Goal: Information Seeking & Learning: Learn about a topic

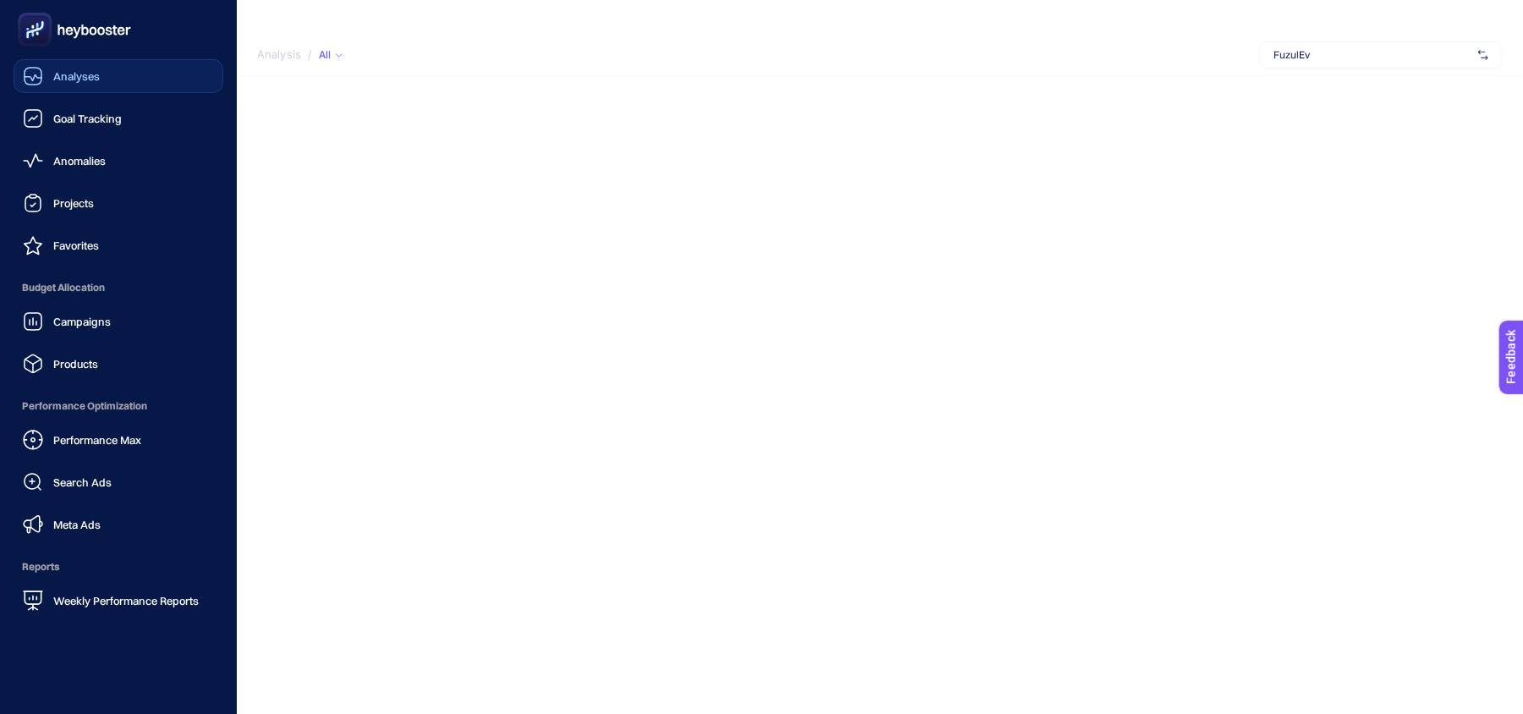
click at [57, 66] on div "Analyses" at bounding box center [61, 76] width 77 height 20
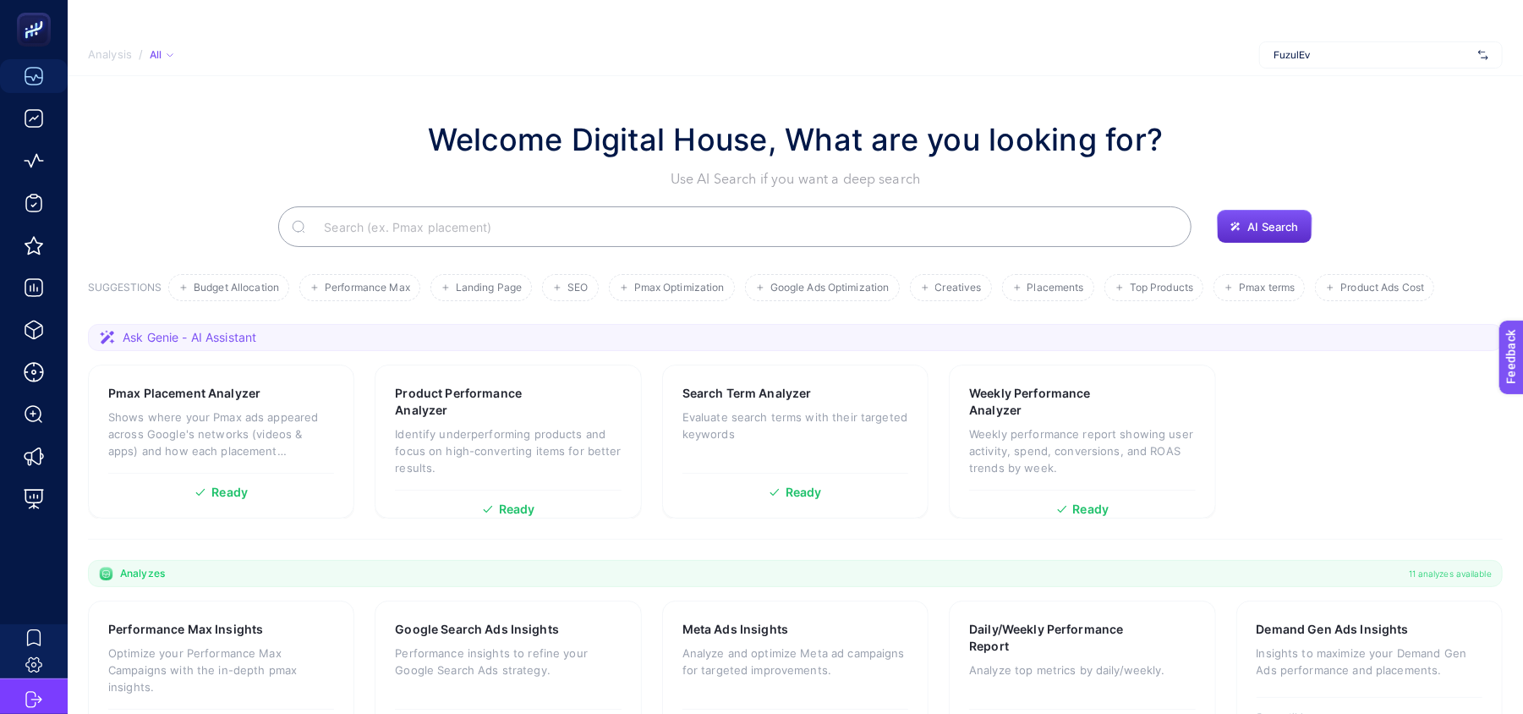
click at [1320, 52] on span "FuzulEv" at bounding box center [1372, 55] width 198 height 14
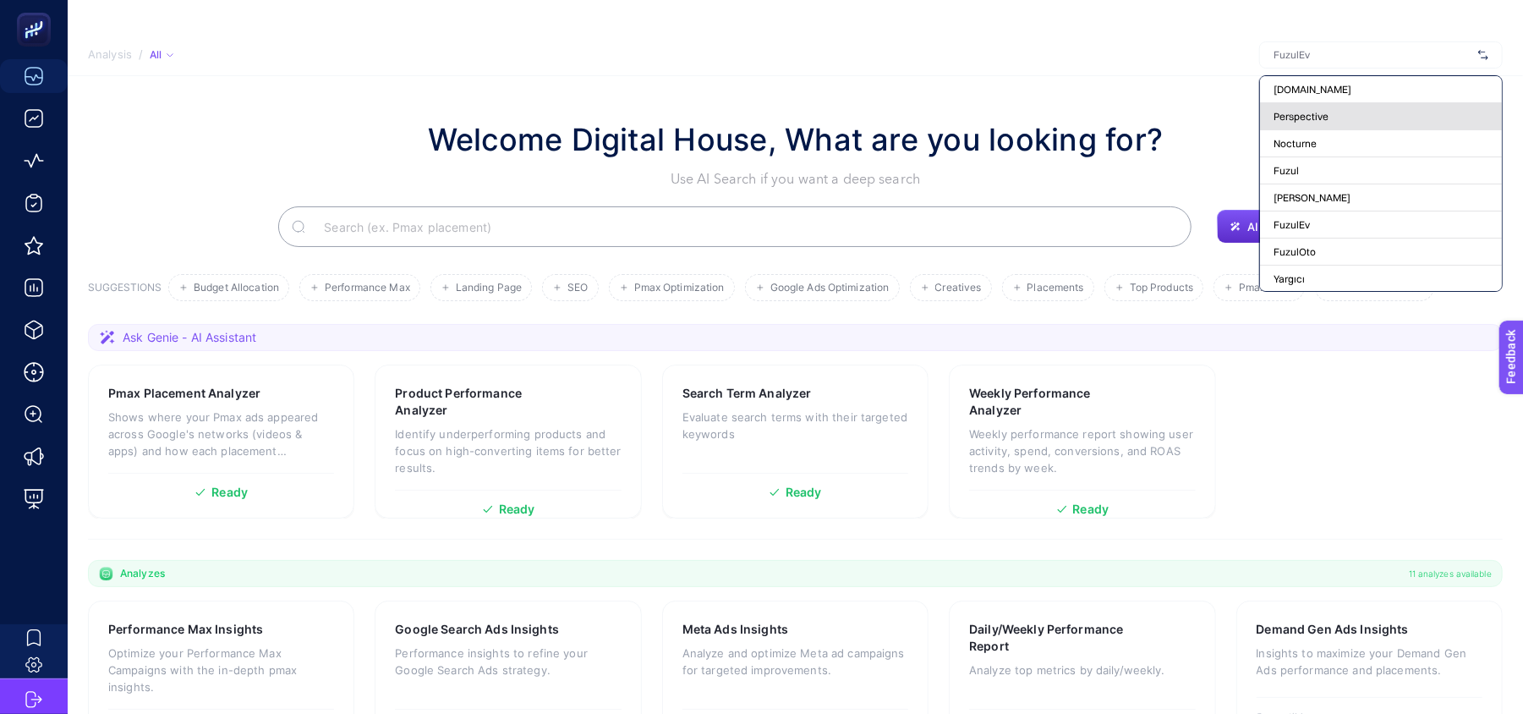
click at [1312, 119] on span "Perspective" at bounding box center [1300, 117] width 55 height 14
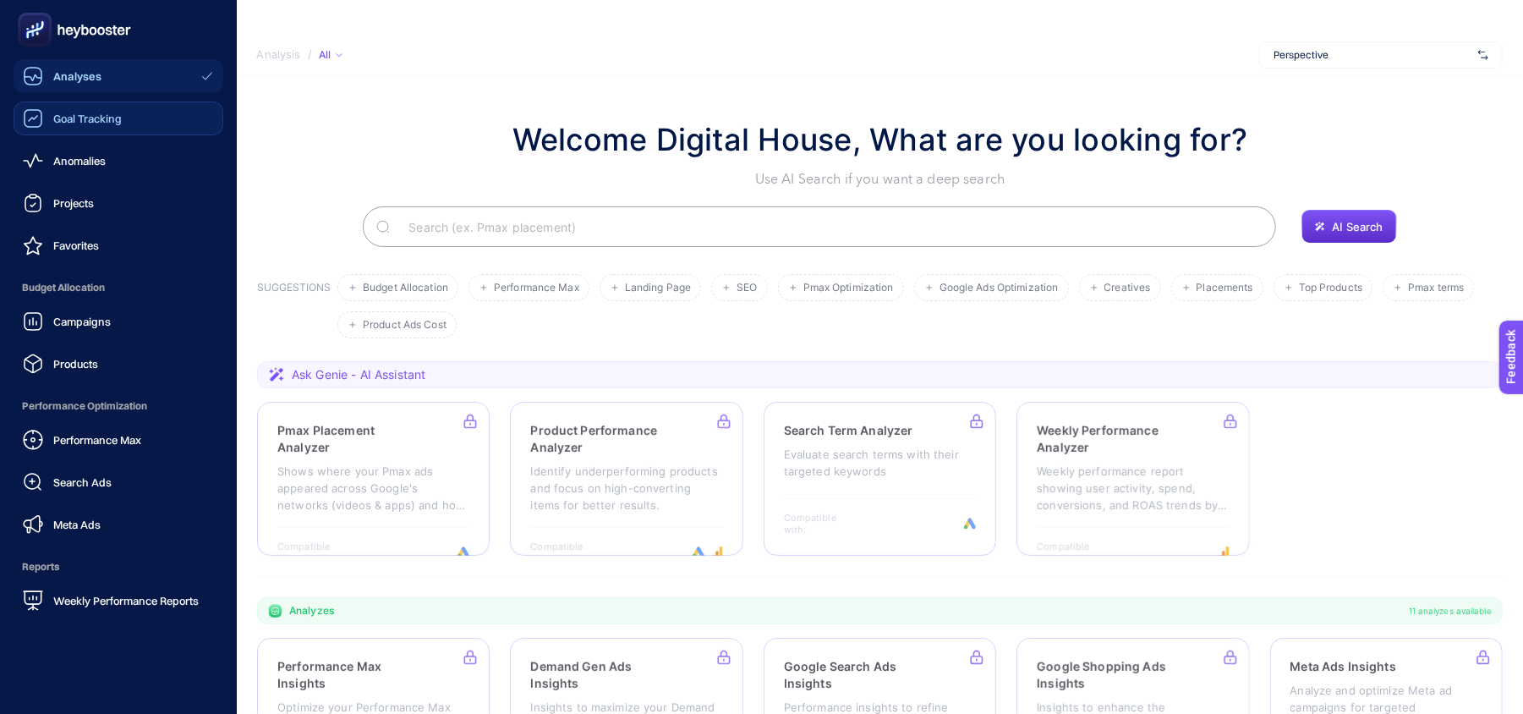
click at [109, 125] on div "Goal Tracking" at bounding box center [72, 118] width 99 height 20
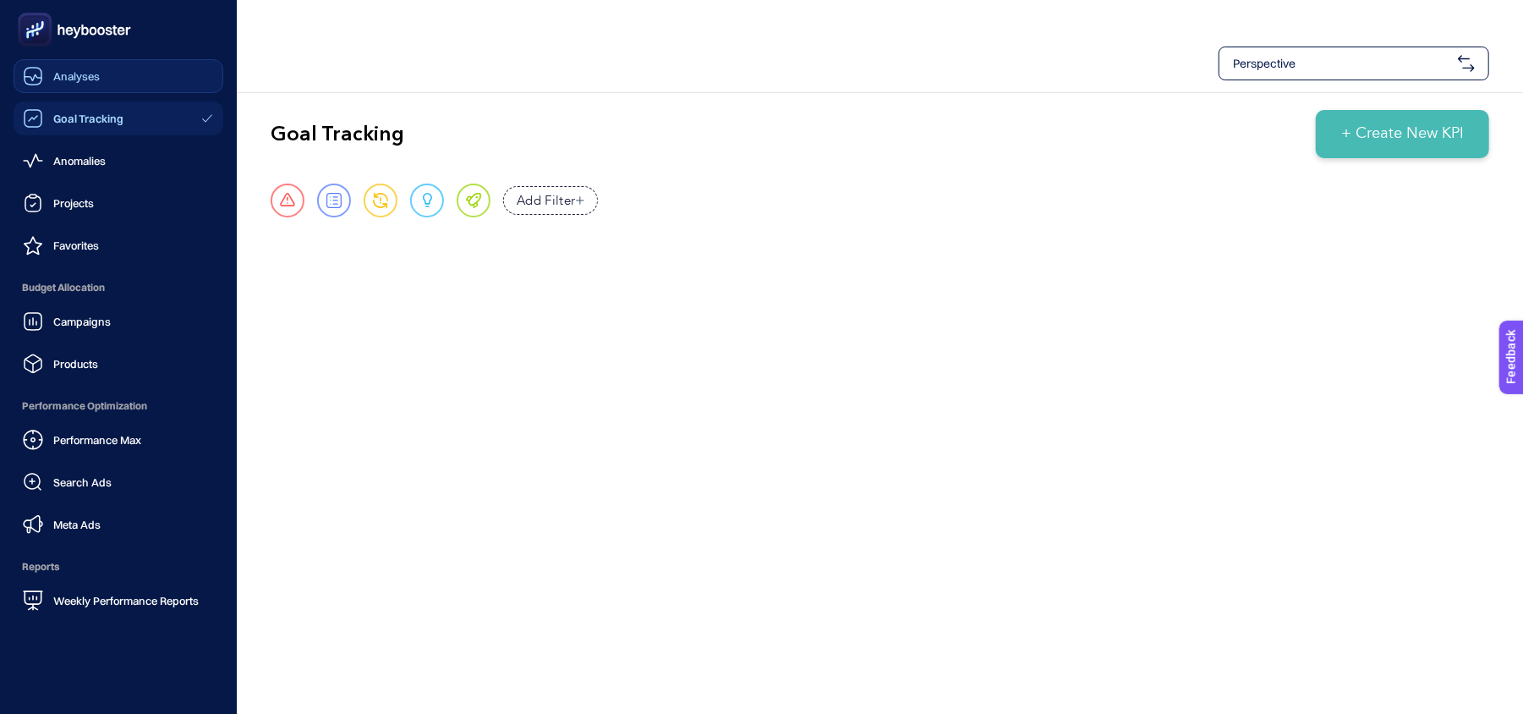
drag, startPoint x: 25, startPoint y: 75, endPoint x: 336, endPoint y: 8, distance: 317.6
click at [28, 75] on icon at bounding box center [33, 76] width 20 height 20
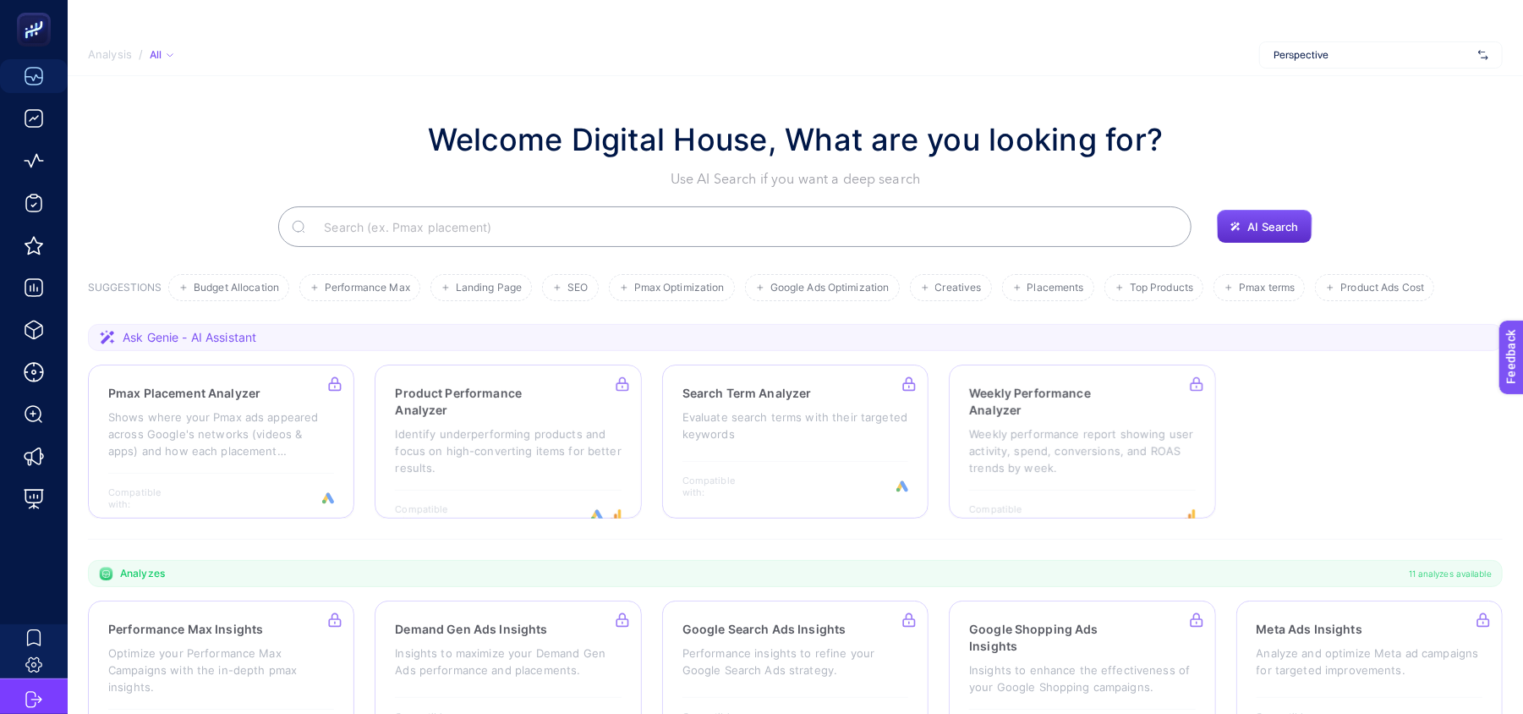
click at [1304, 117] on div "Welcome Digital House, What are you looking for? Use AI Search if you want a de…" at bounding box center [795, 153] width 1414 height 73
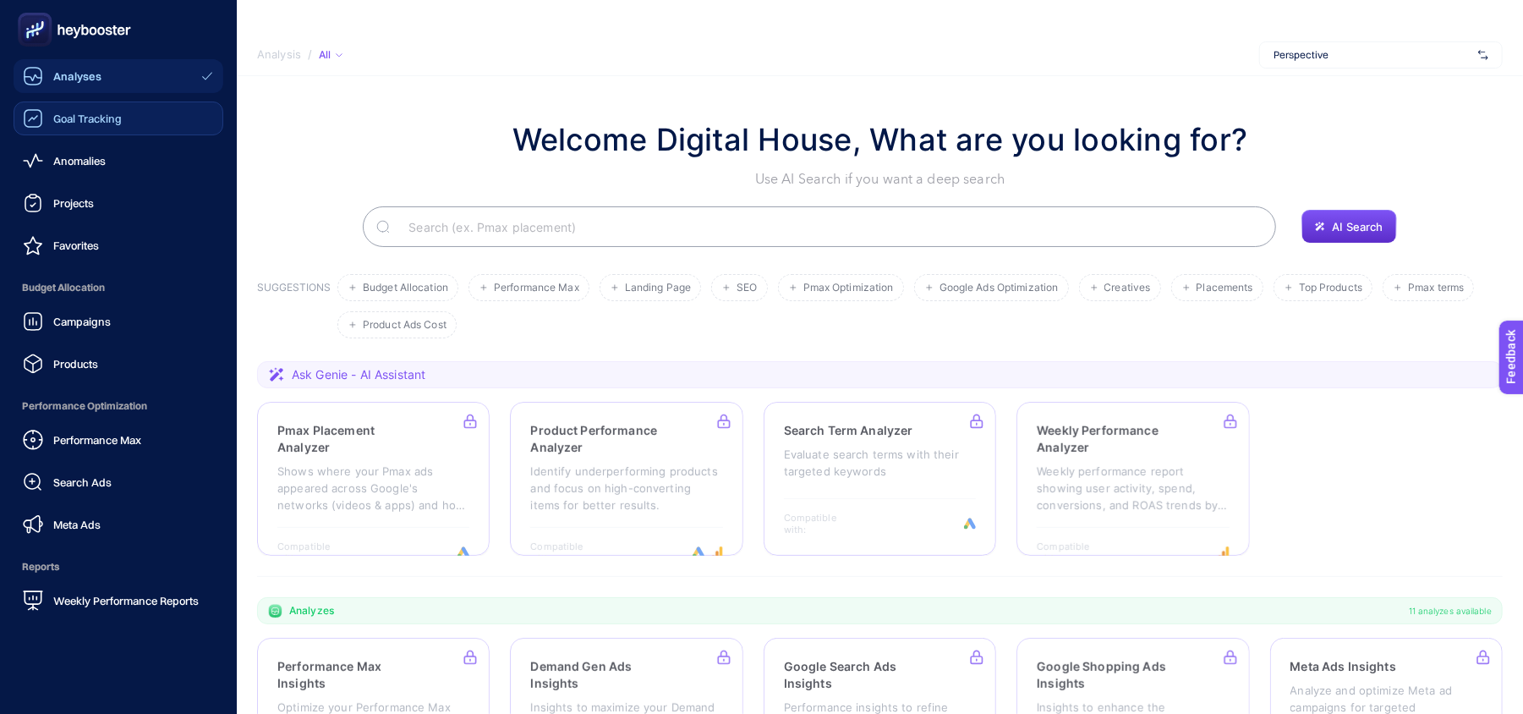
click at [45, 115] on div "Goal Tracking" at bounding box center [72, 118] width 99 height 20
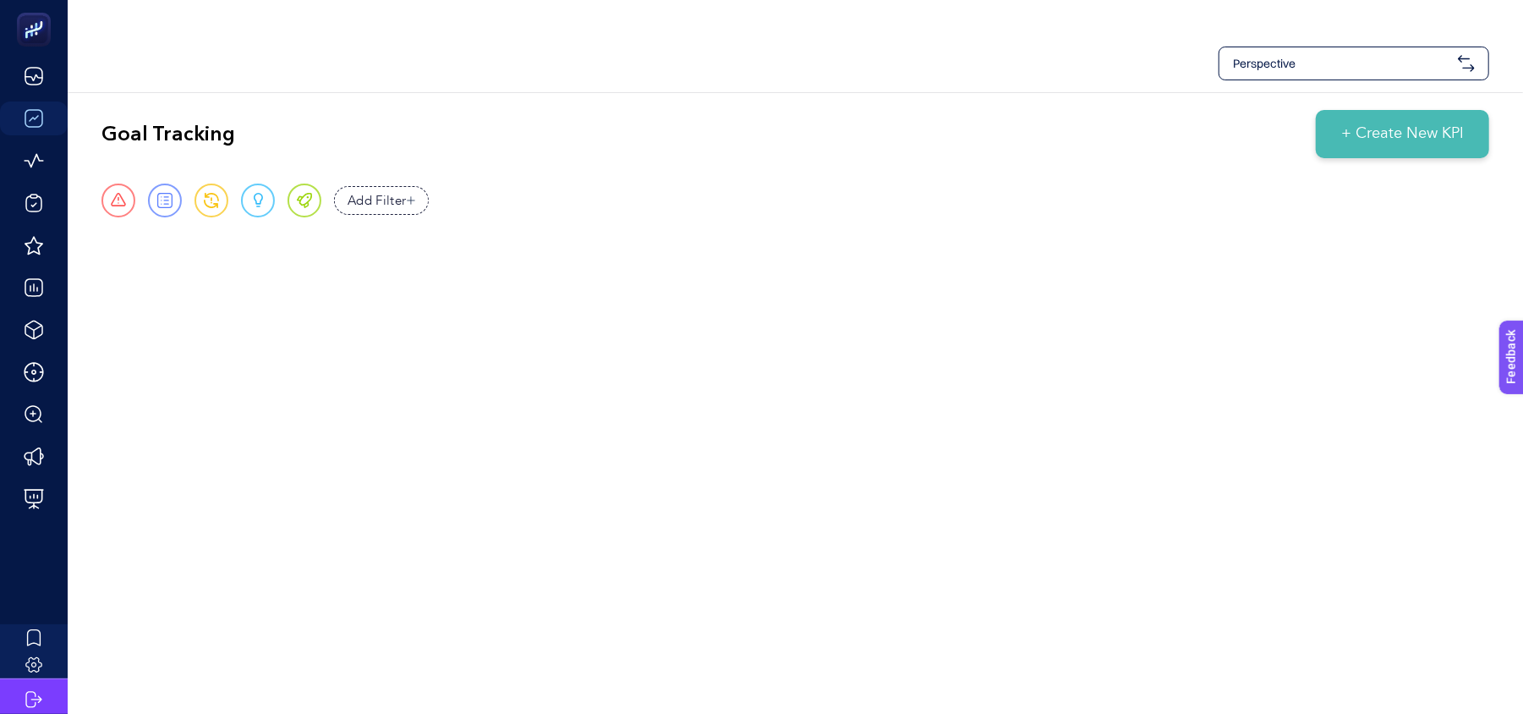
click at [1282, 72] on div "Perspective" at bounding box center [1353, 63] width 271 height 34
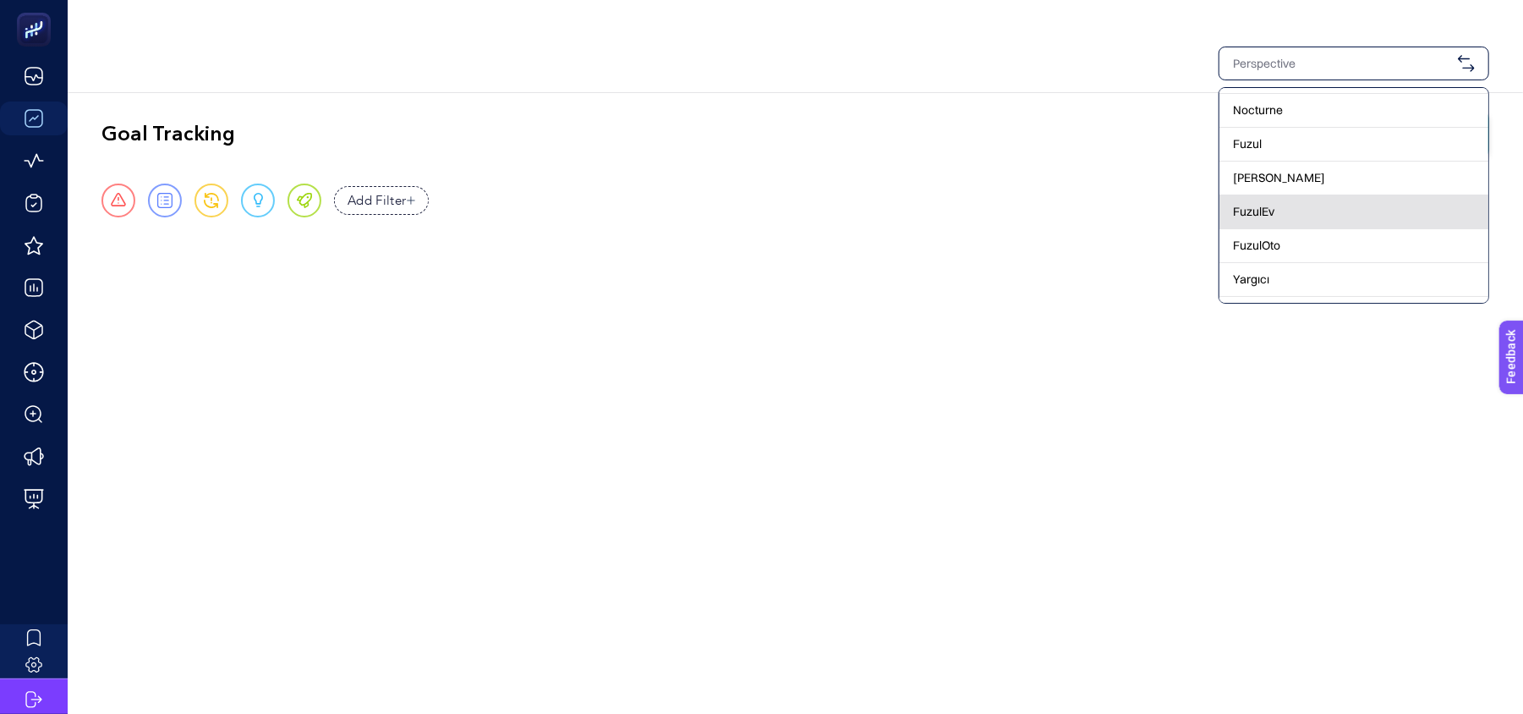
scroll to position [90, 0]
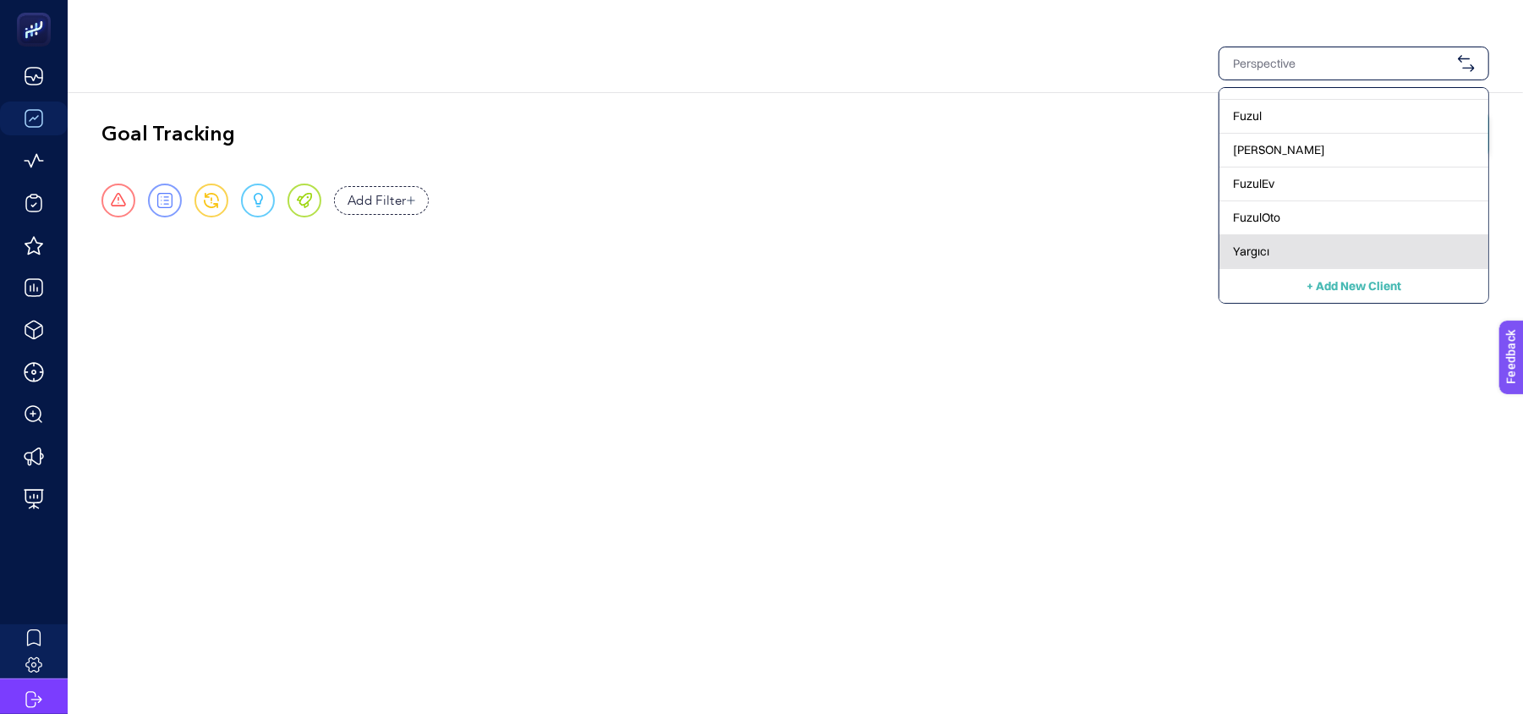
click at [1259, 247] on span "Yargıcı" at bounding box center [1251, 251] width 36 height 17
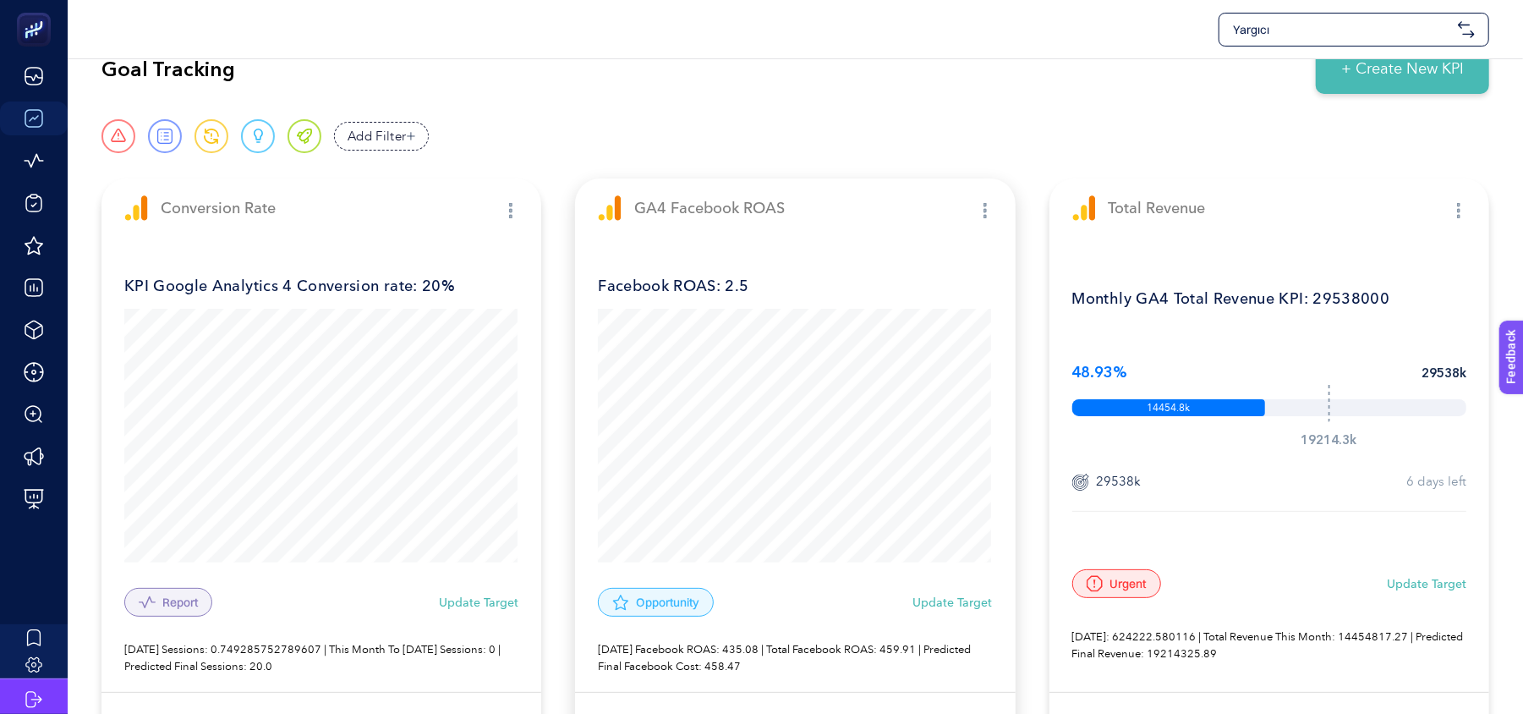
scroll to position [0, 0]
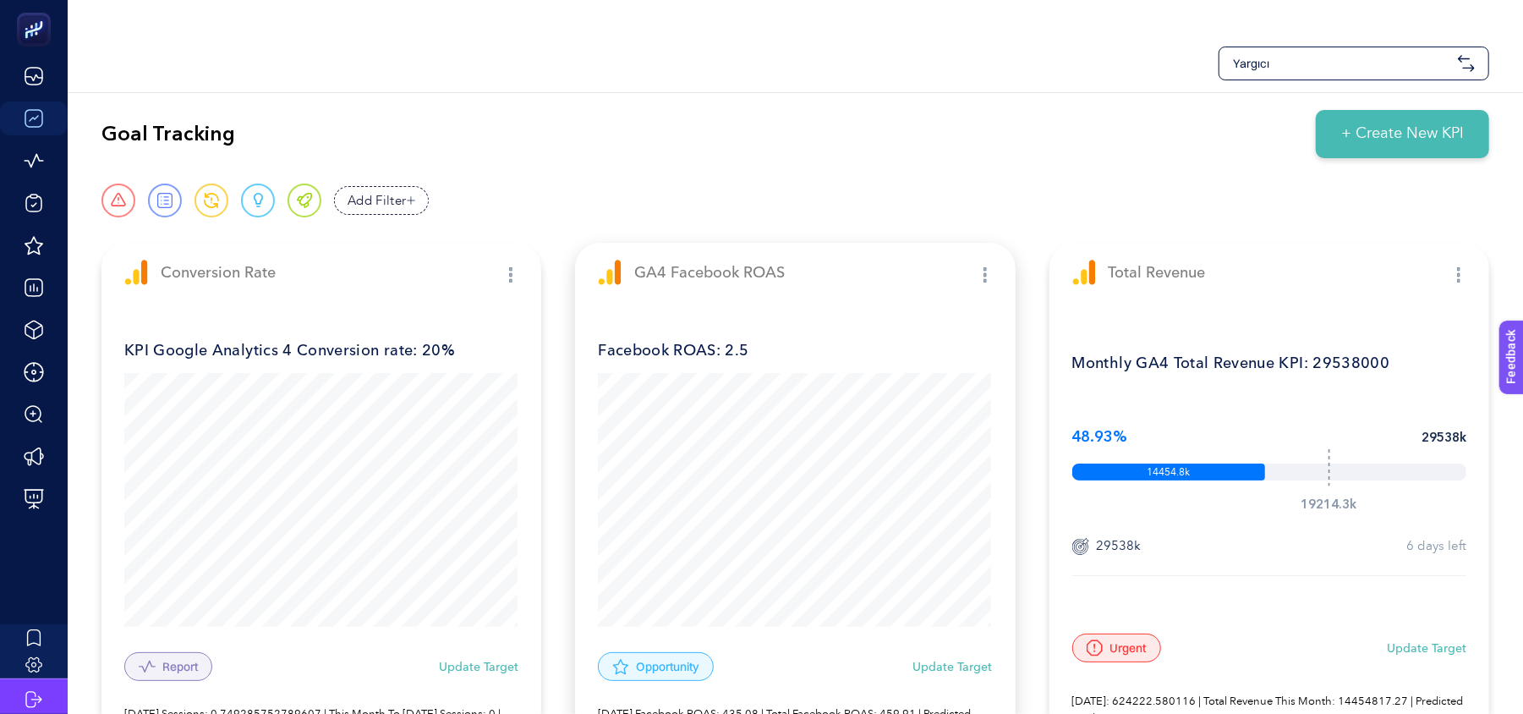
click at [714, 291] on div "GA4 Facebook ROAS" at bounding box center [795, 272] width 440 height 59
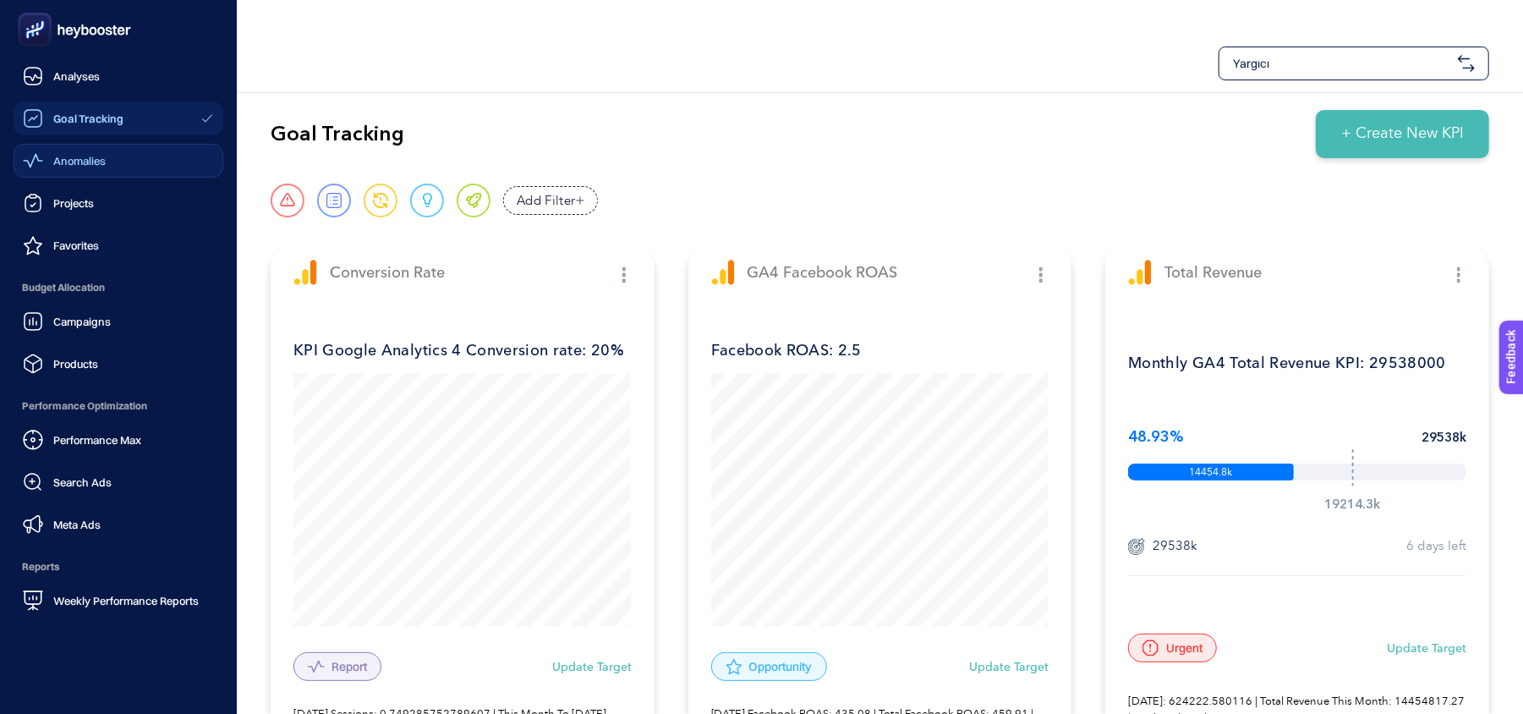
click at [53, 161] on span "Anomalies" at bounding box center [79, 161] width 52 height 14
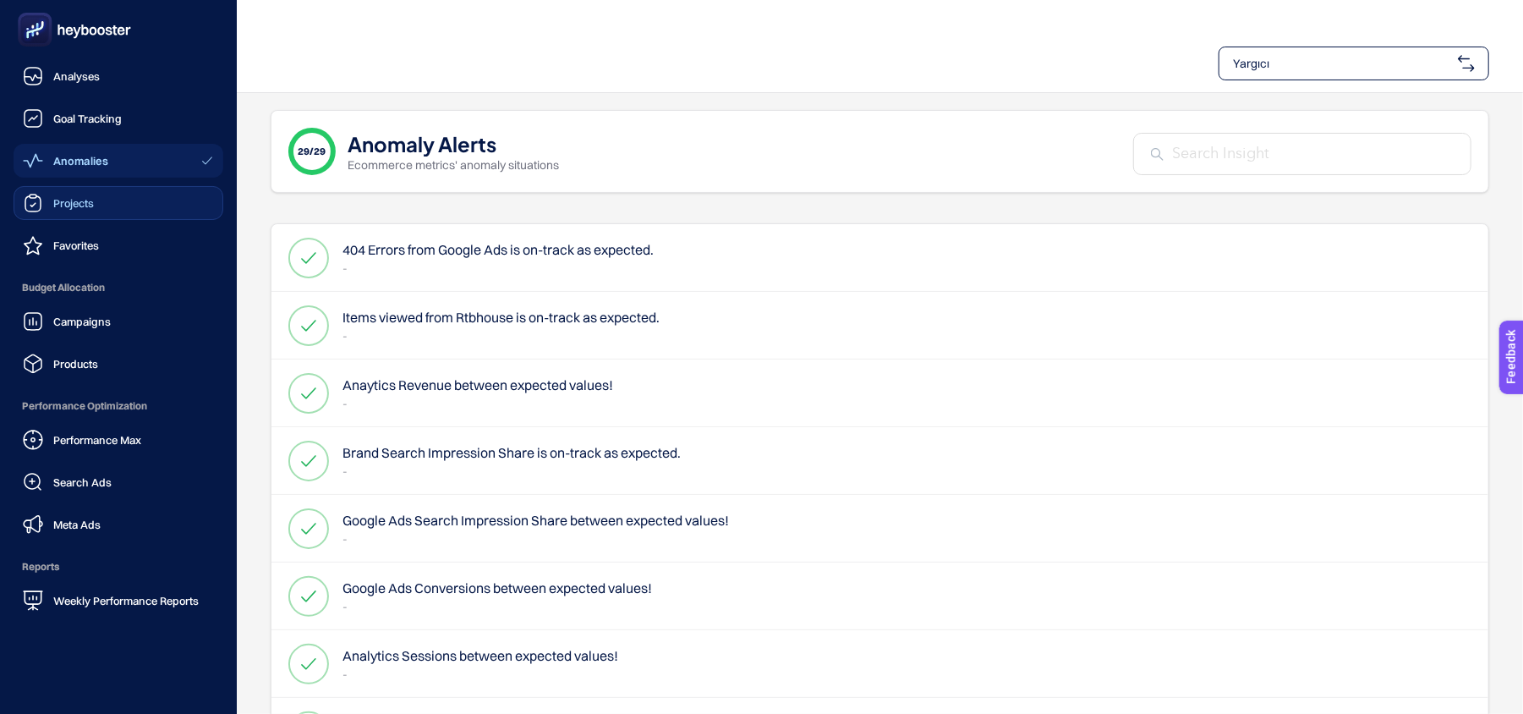
click at [93, 194] on div "Projects" at bounding box center [58, 203] width 71 height 20
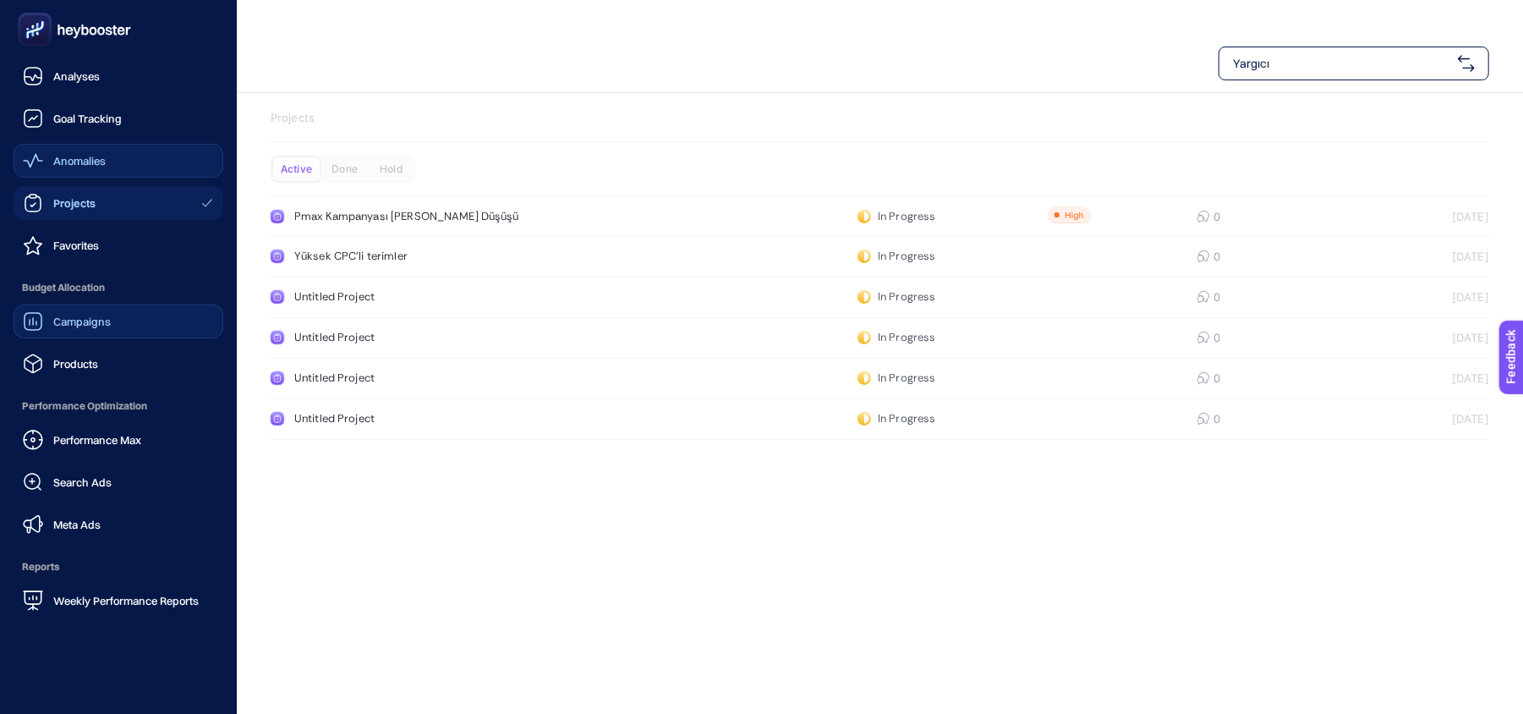
click at [82, 319] on span "Campaigns" at bounding box center [81, 322] width 57 height 14
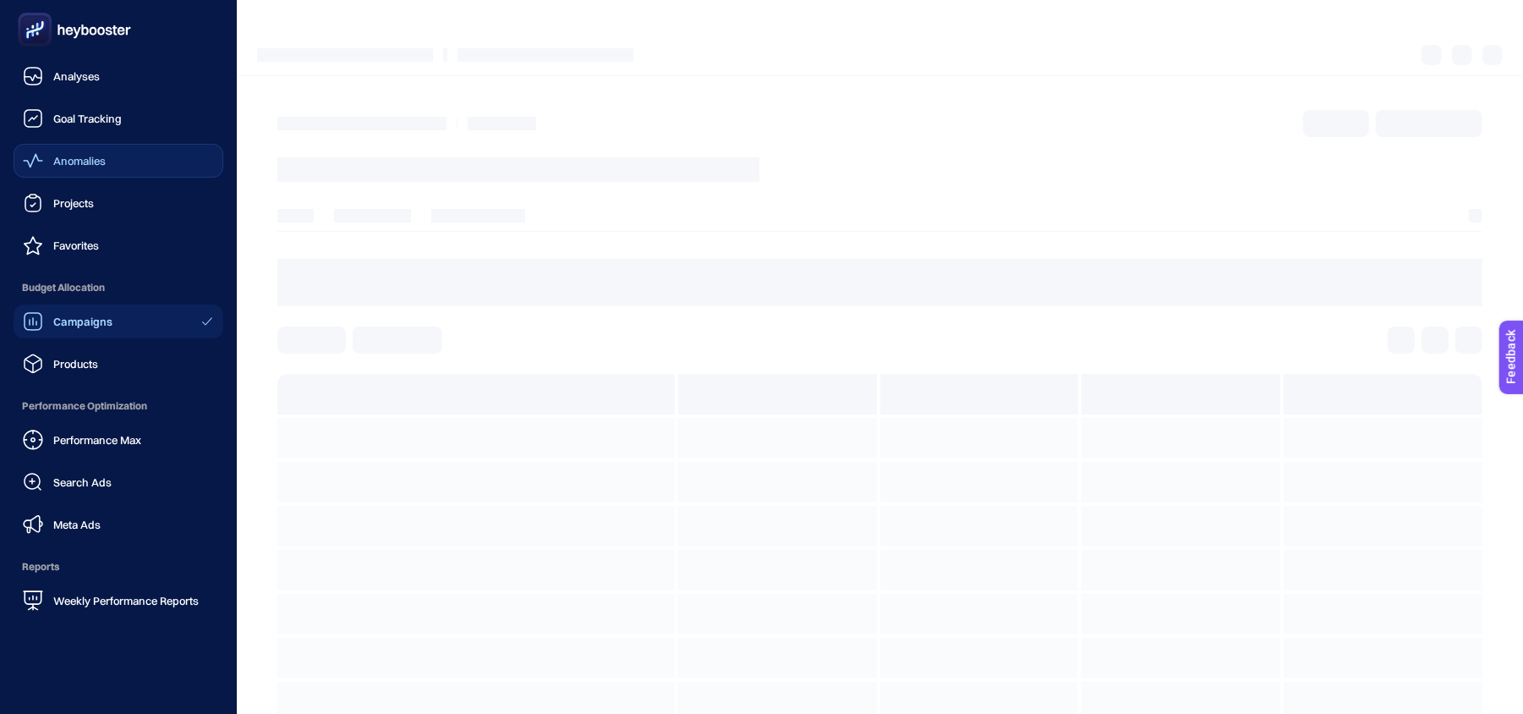
click at [92, 315] on span "Campaigns" at bounding box center [82, 322] width 59 height 14
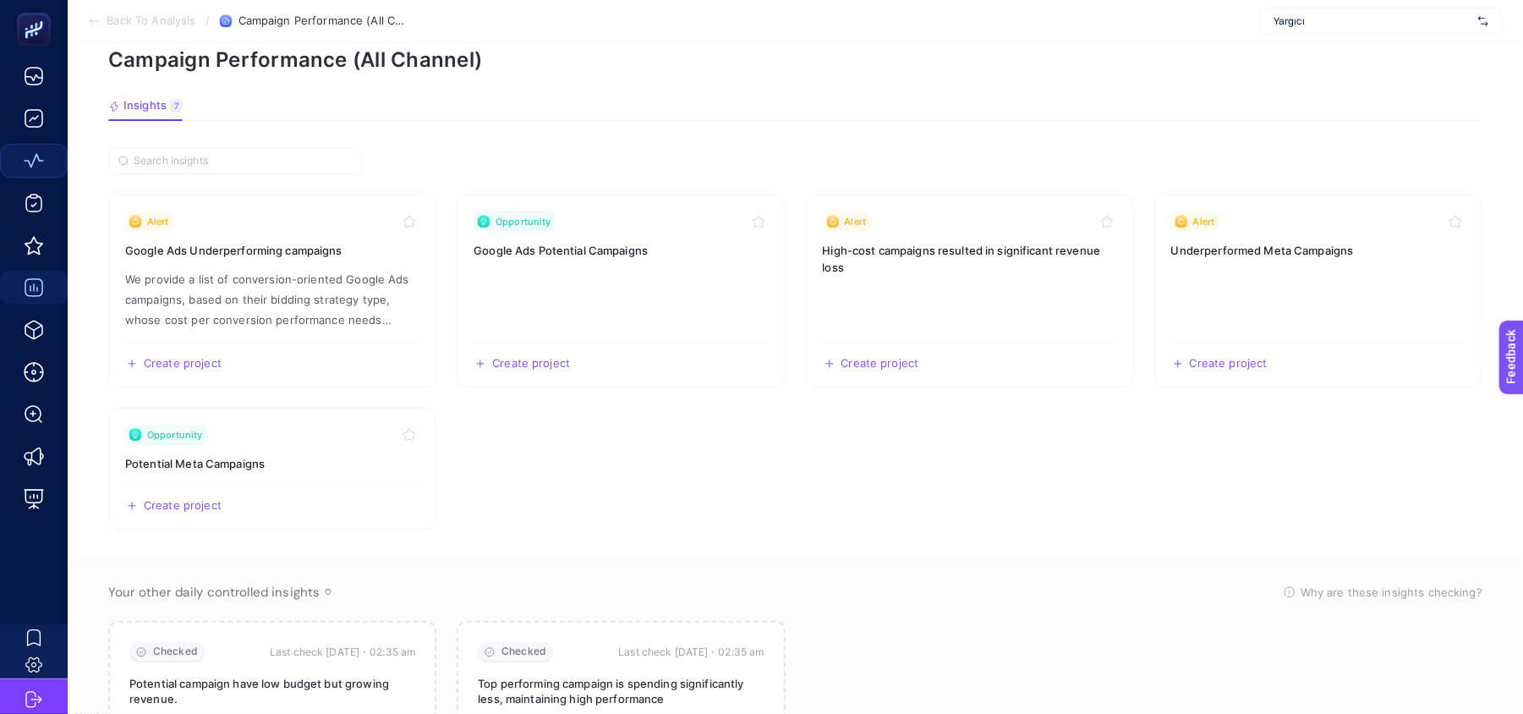
scroll to position [206, 0]
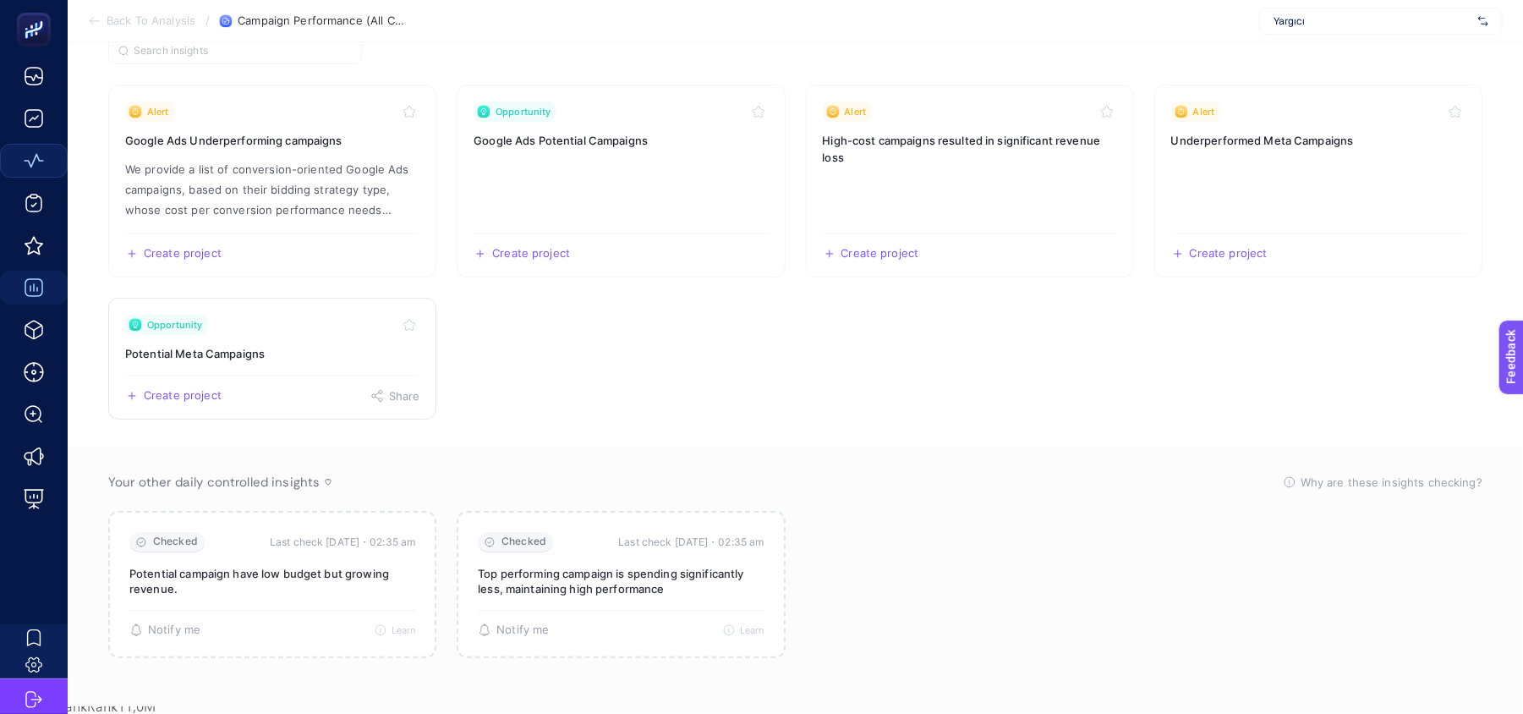
click at [160, 355] on h3 "Potential Meta Campaigns" at bounding box center [272, 353] width 294 height 17
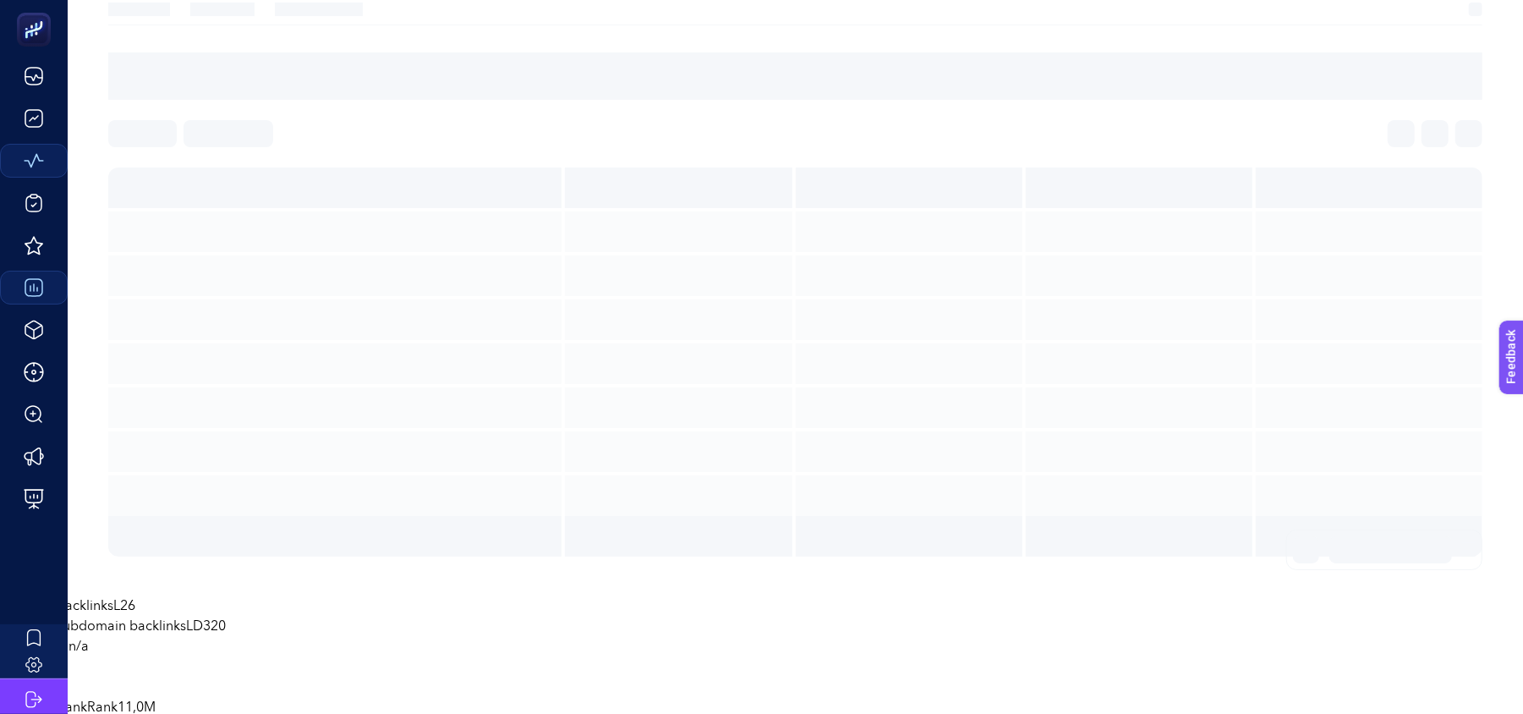
scroll to position [83, 0]
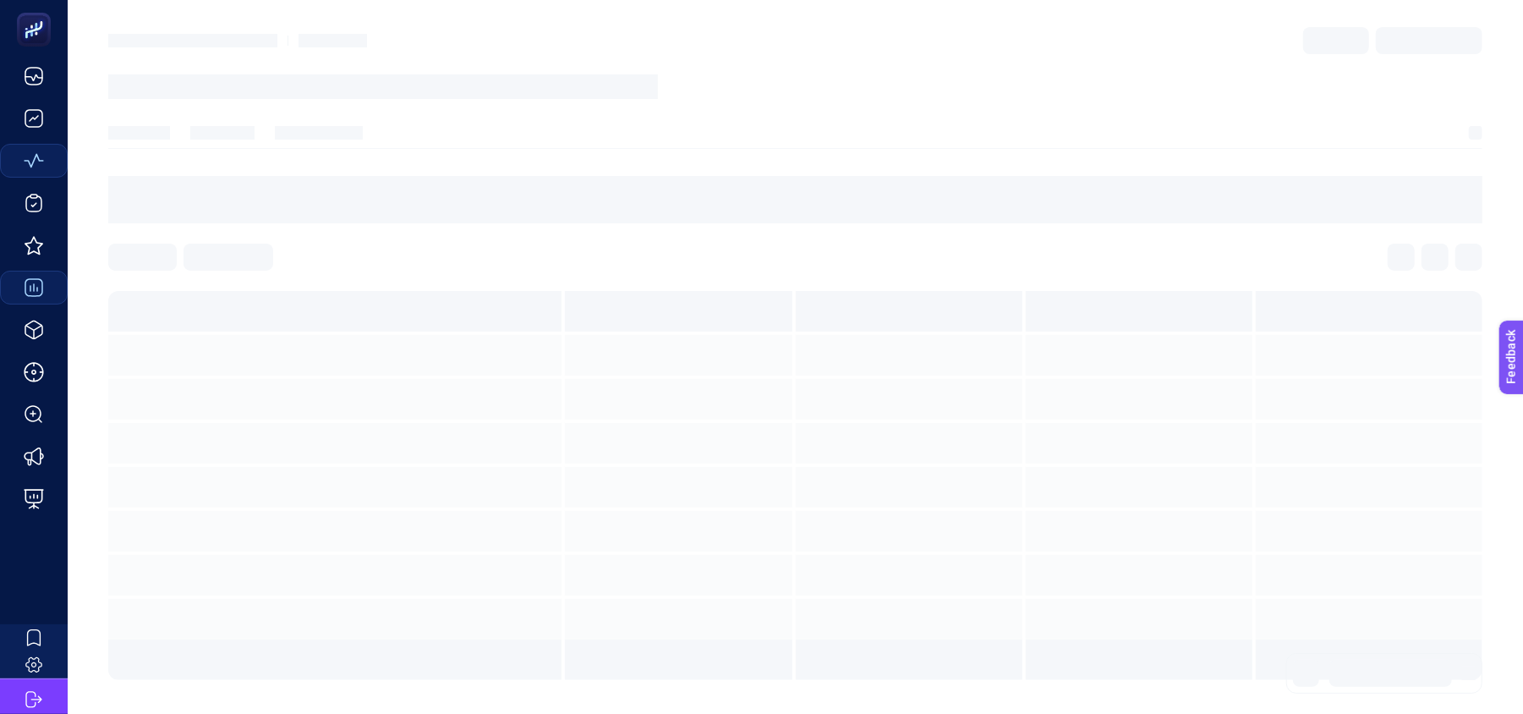
click at [313, 336] on section at bounding box center [795, 485] width 1374 height 389
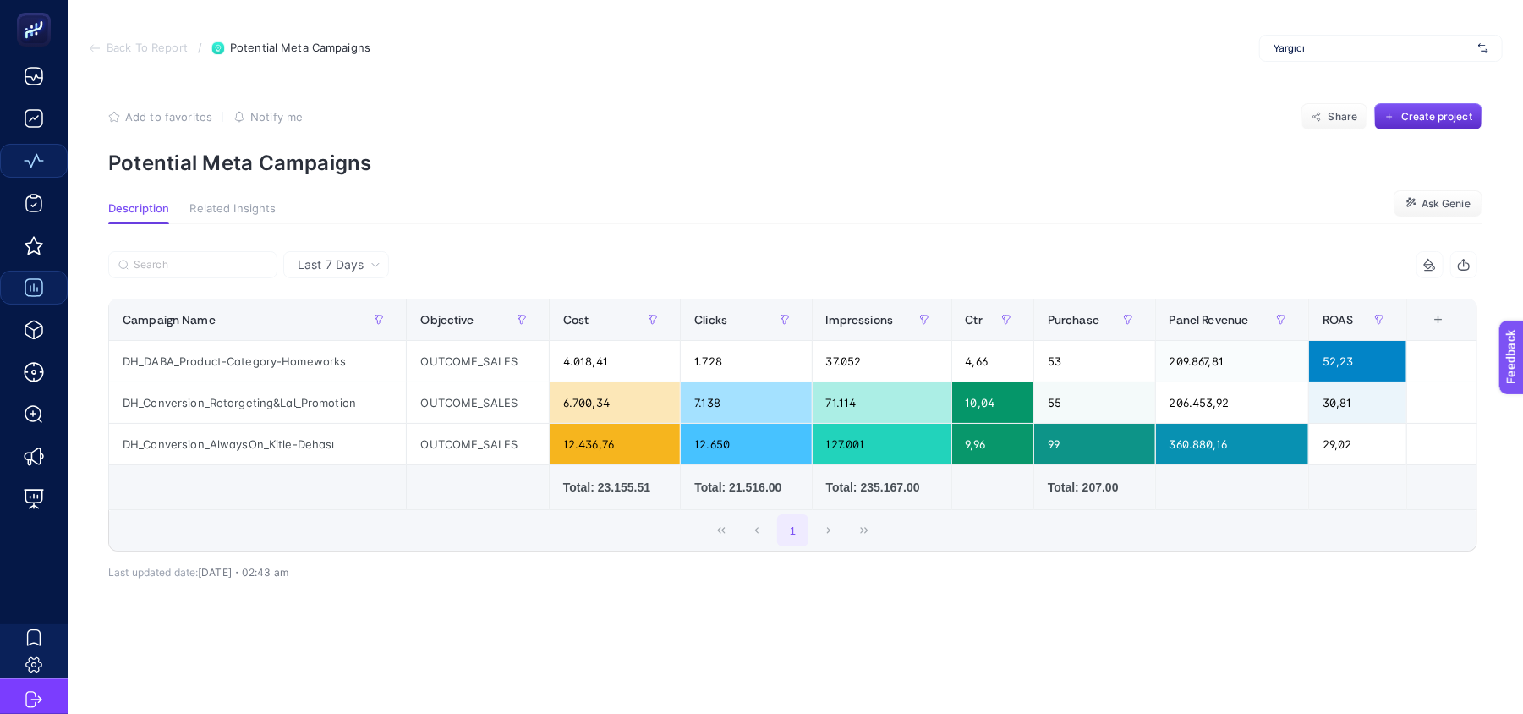
scroll to position [0, 0]
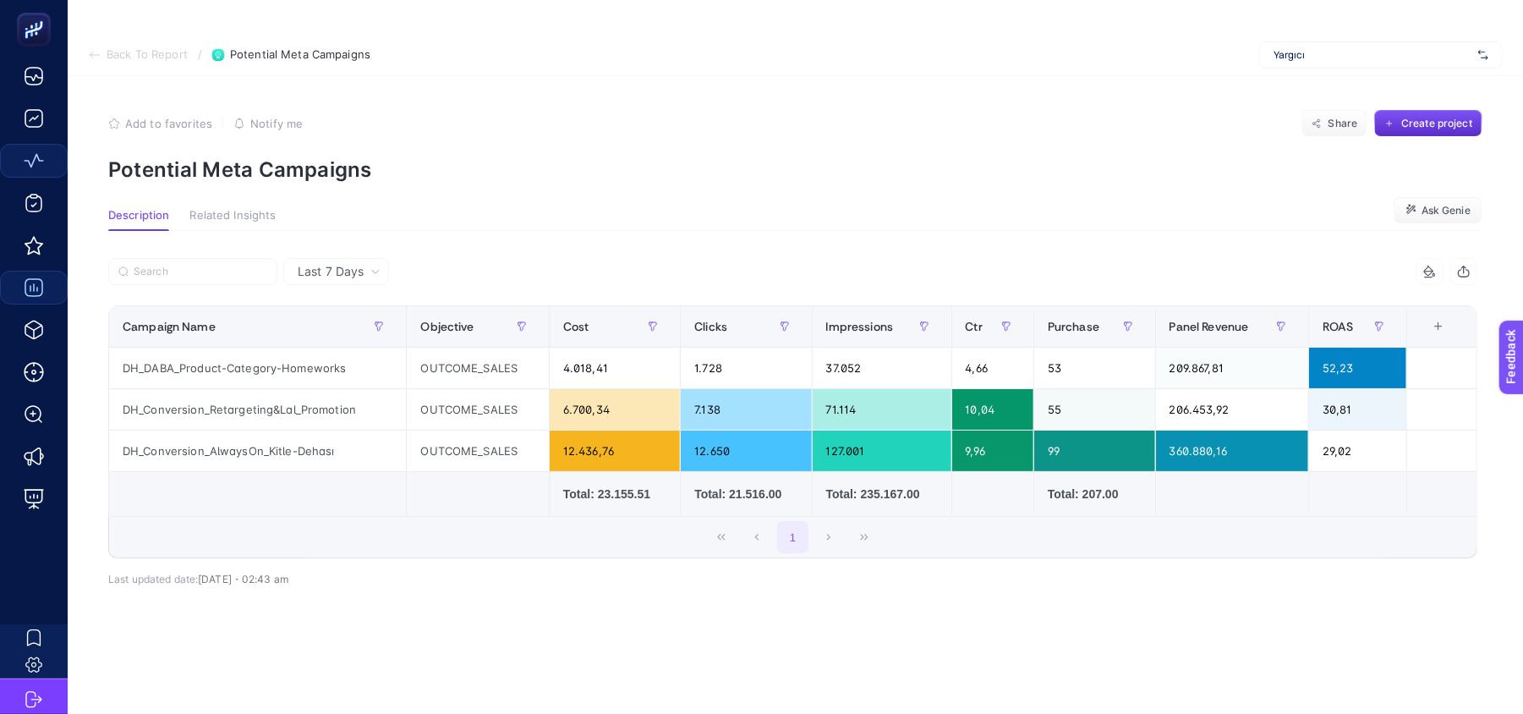
click at [95, 48] on icon at bounding box center [95, 55] width 14 height 14
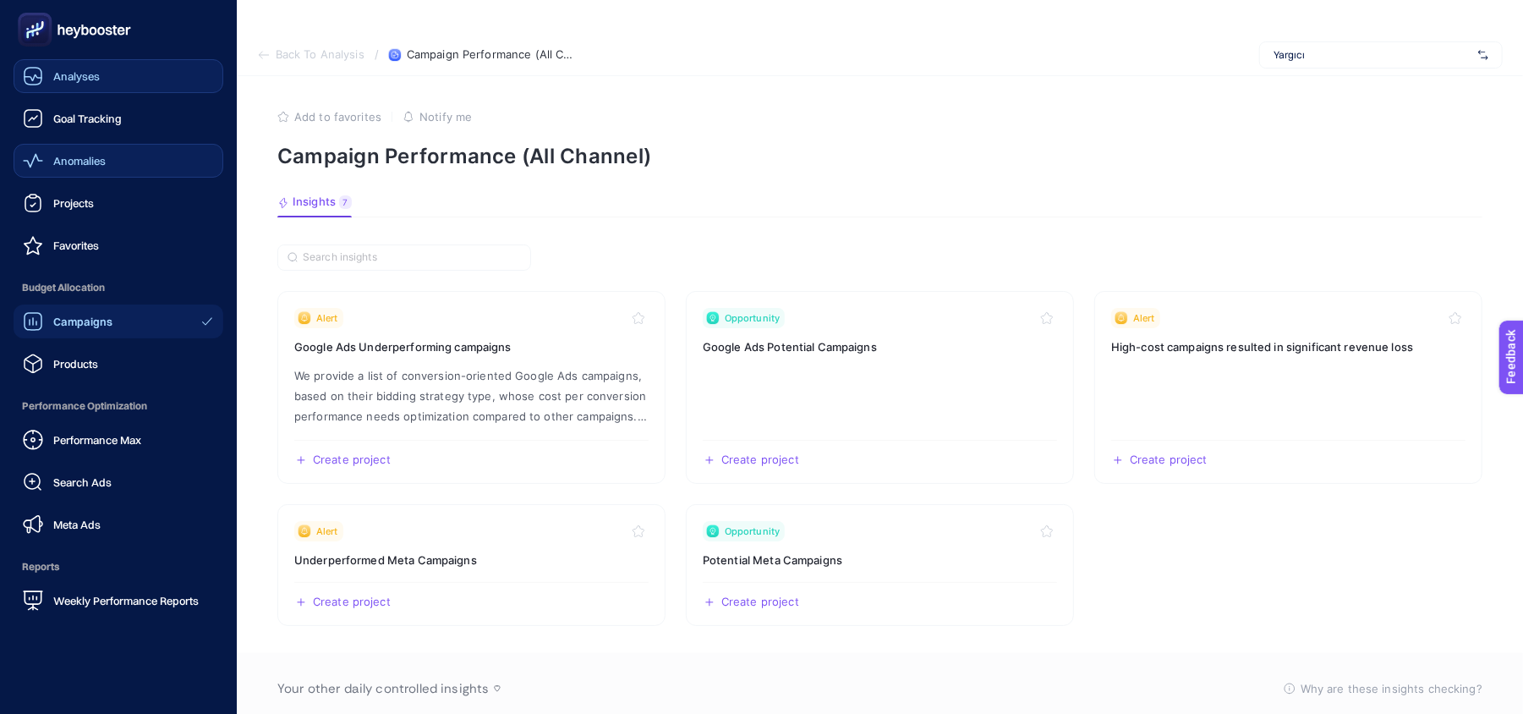
click at [91, 64] on link "Analyses" at bounding box center [119, 76] width 210 height 34
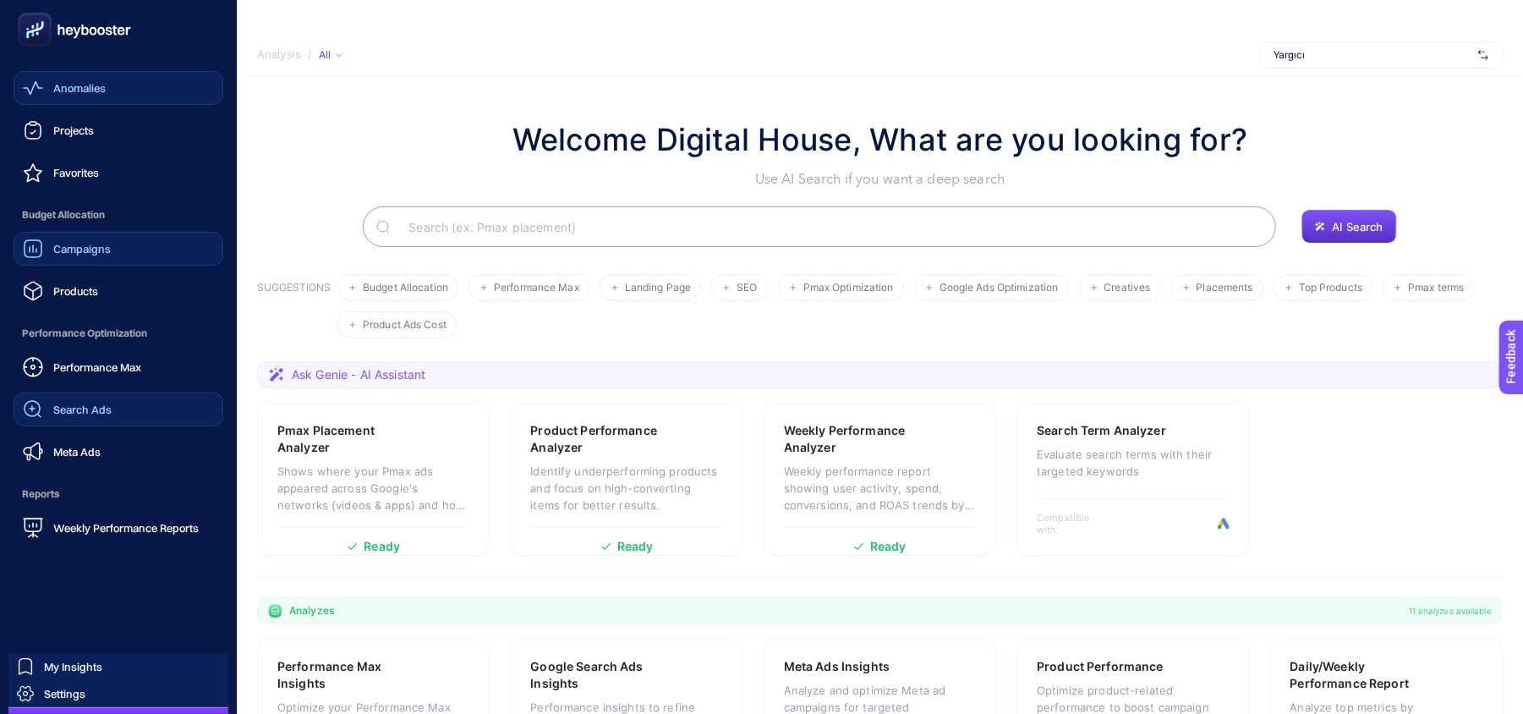
scroll to position [106, 0]
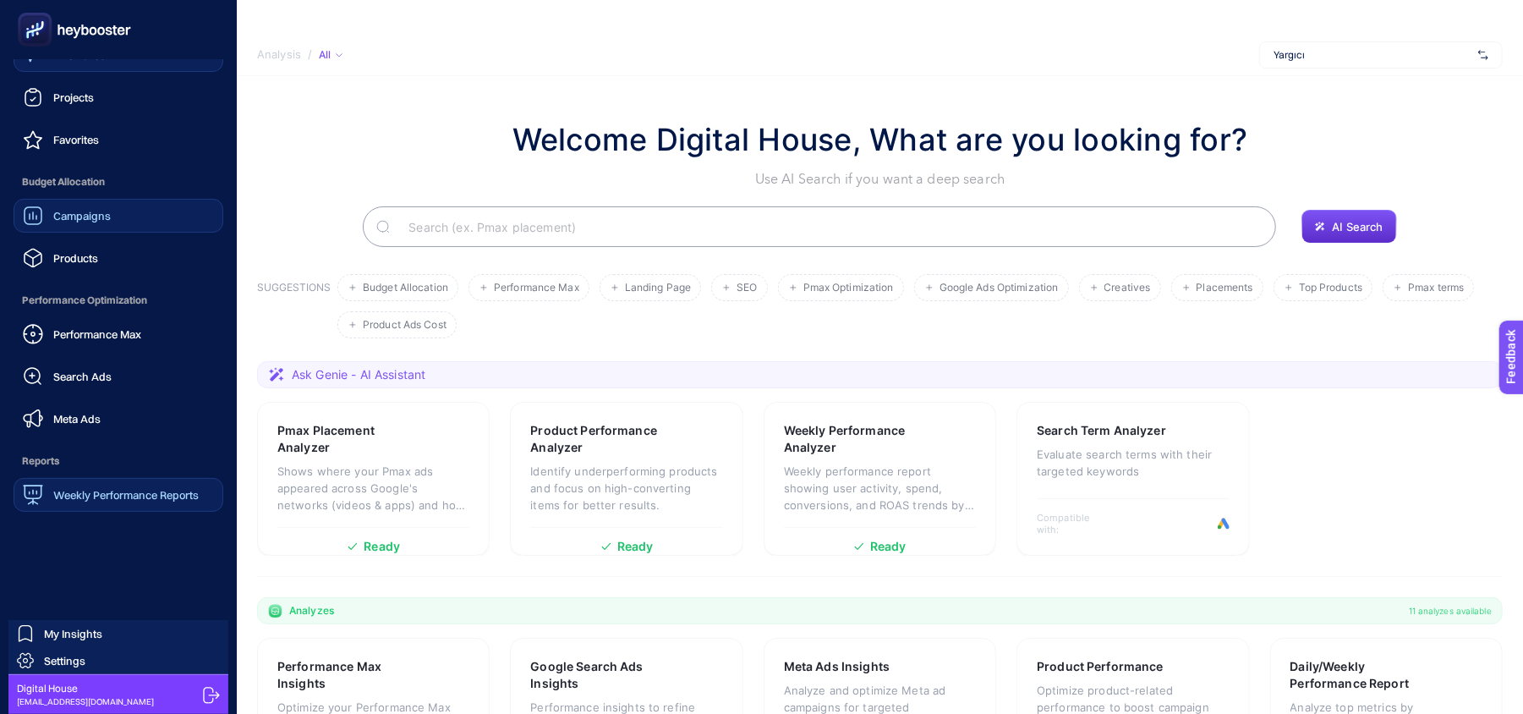
click at [123, 494] on span "Weekly Performance Reports" at bounding box center [125, 495] width 145 height 14
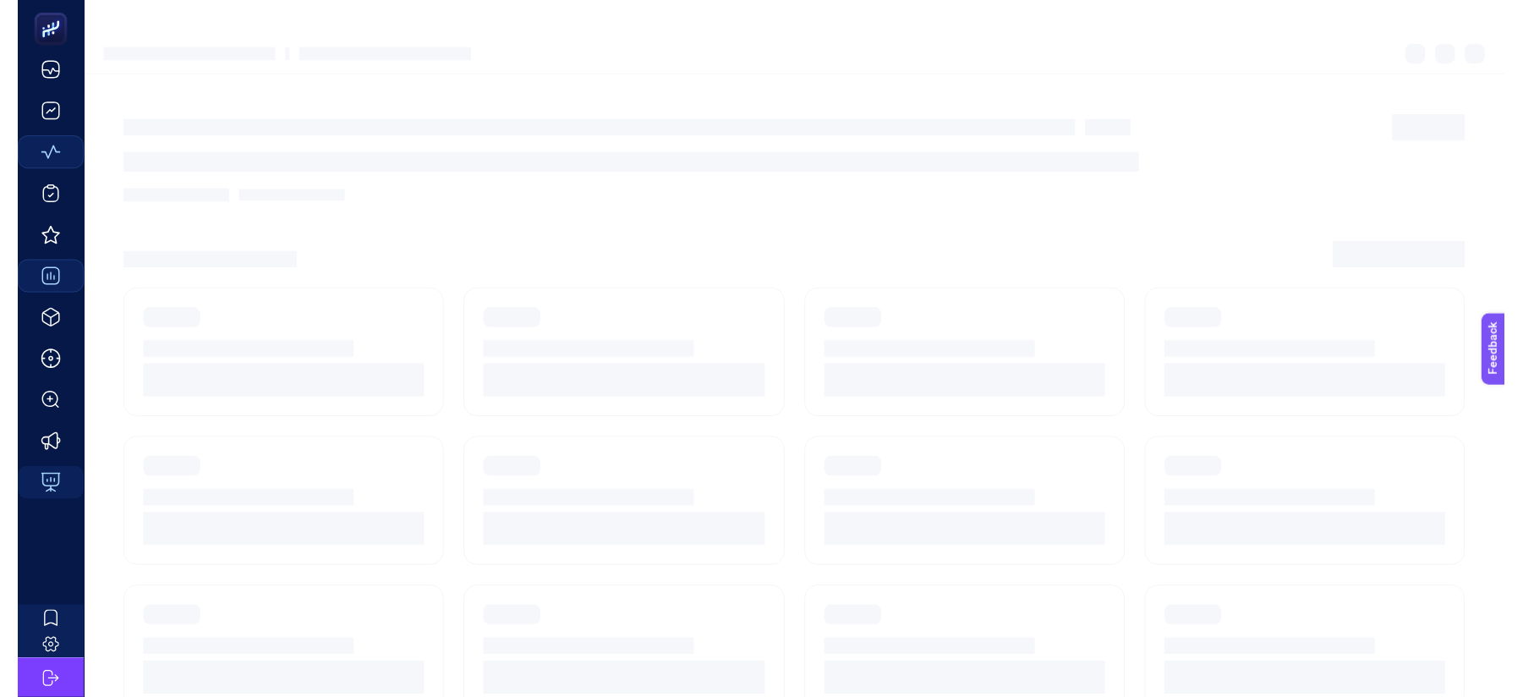
scroll to position [4, 0]
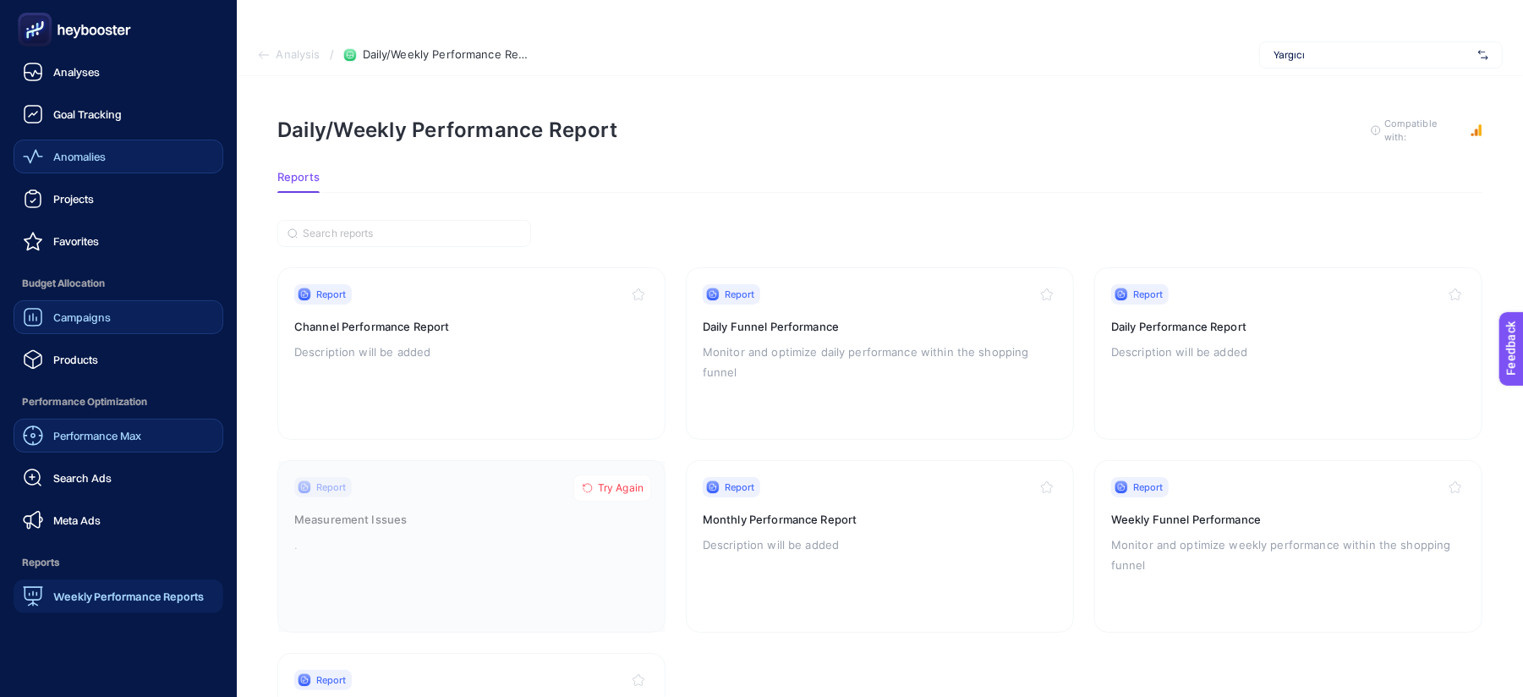
click at [119, 433] on span "Performance Max" at bounding box center [97, 436] width 88 height 14
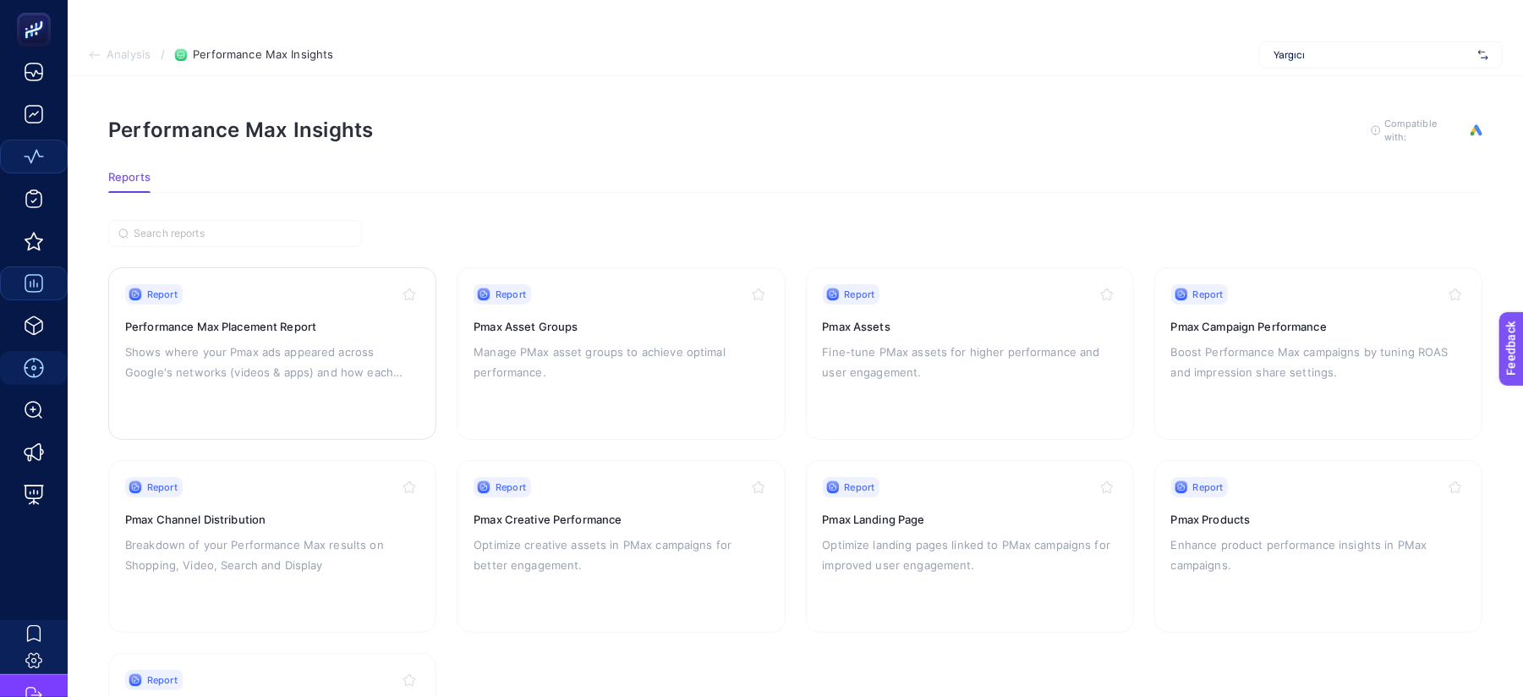
click at [299, 342] on p "Shows where your Pmax ads appeared across Google's networks (videos & apps) and…" at bounding box center [272, 362] width 294 height 41
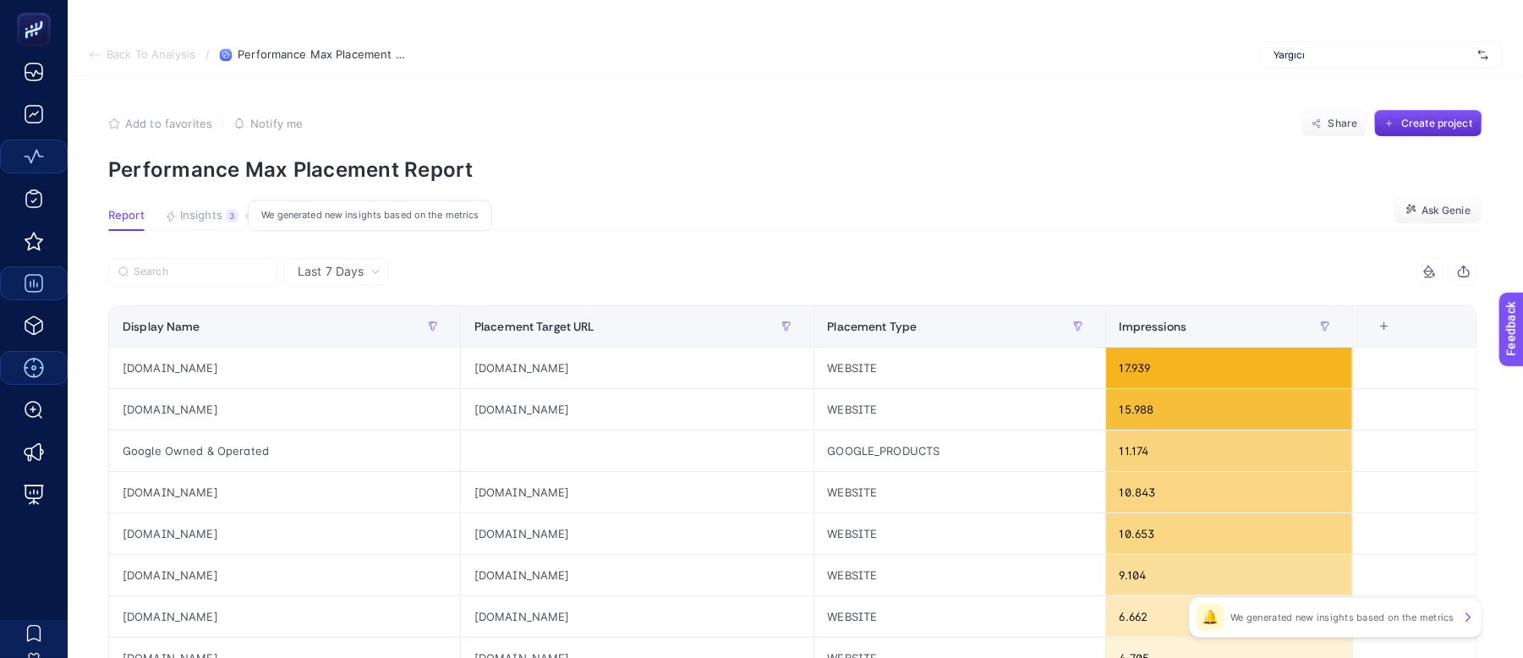
click at [218, 211] on span "Insights" at bounding box center [201, 216] width 42 height 14
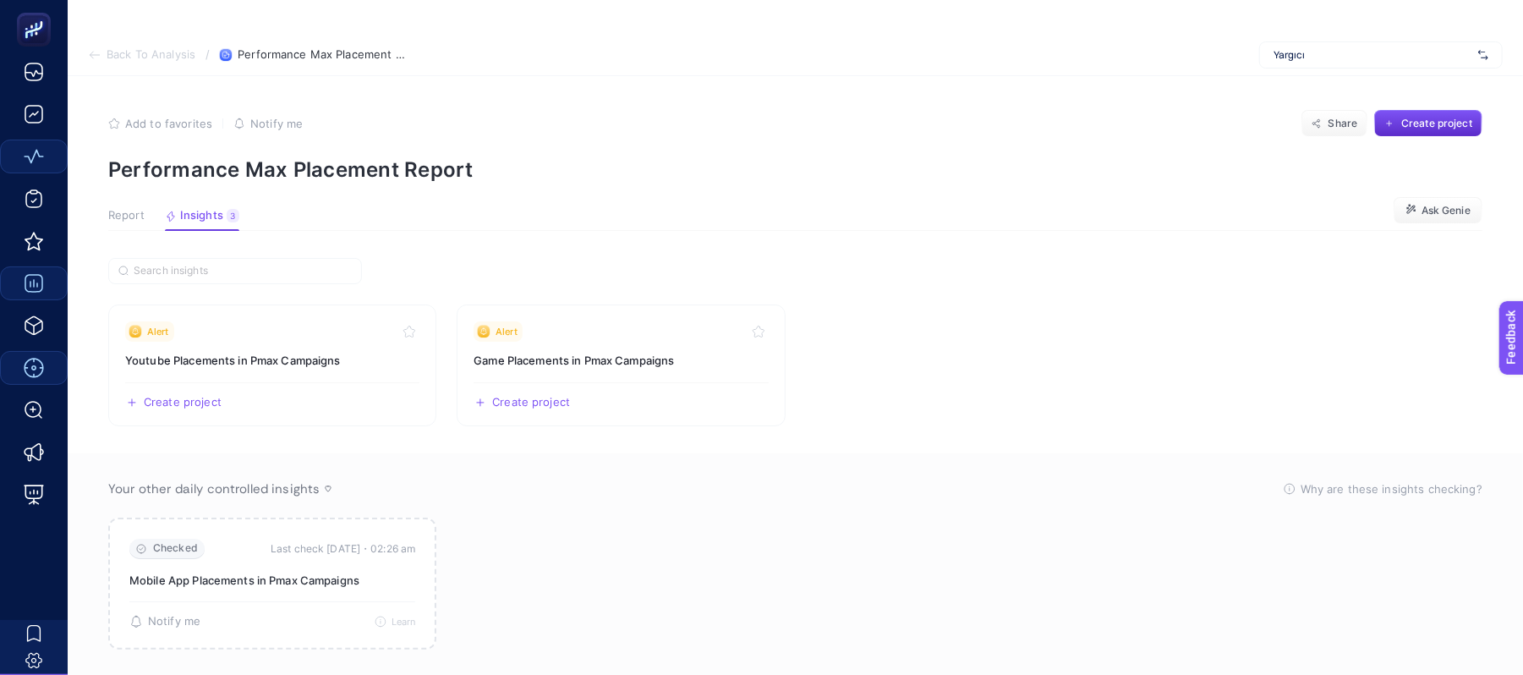
click at [129, 214] on span "Report" at bounding box center [126, 216] width 36 height 14
